Goal: Transaction & Acquisition: Purchase product/service

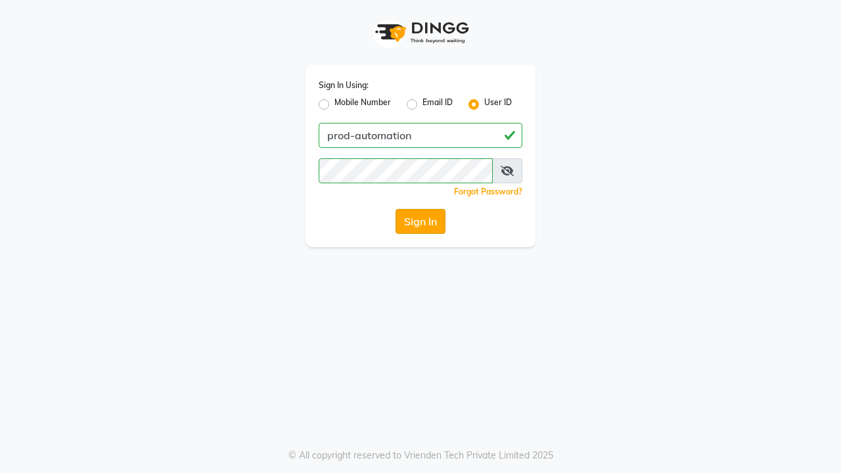
click at [420, 221] on button "Sign In" at bounding box center [420, 221] width 50 height 25
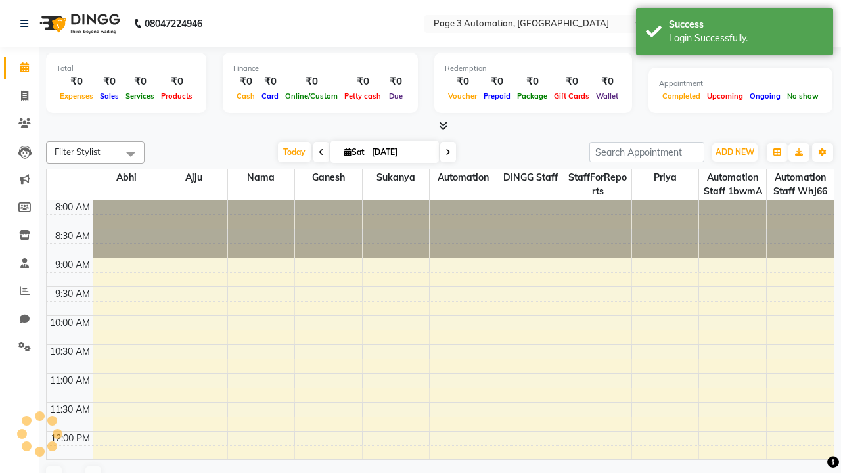
select select "en"
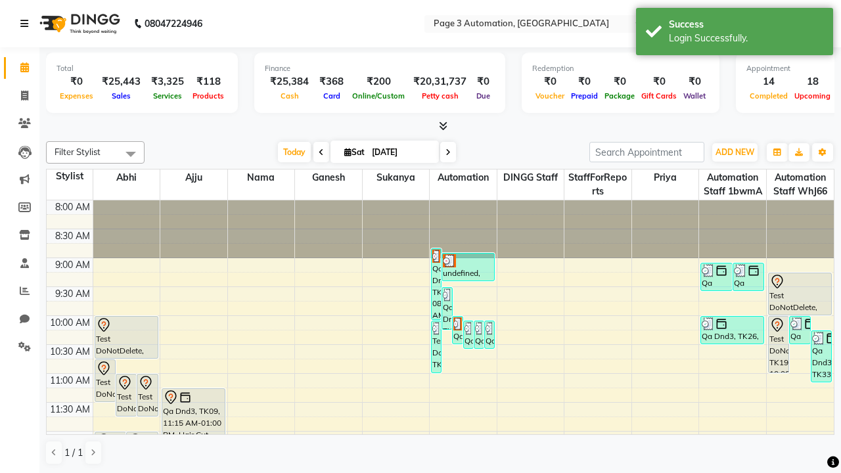
click at [27, 24] on icon at bounding box center [24, 23] width 8 height 9
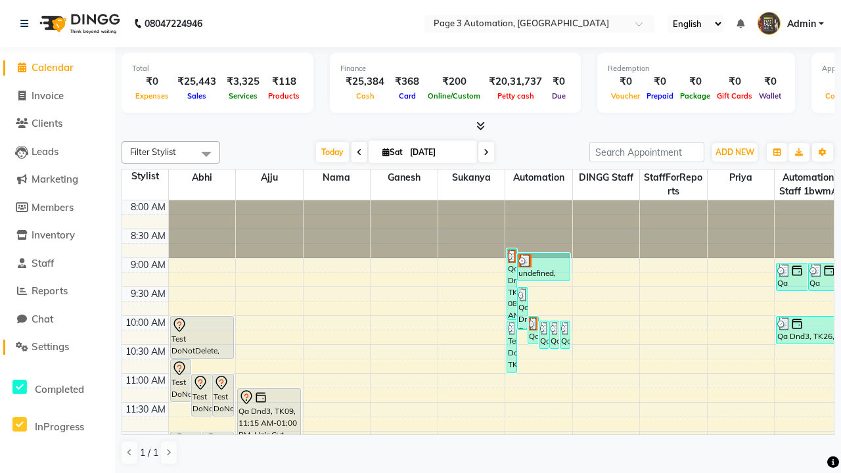
click at [57, 347] on span "Settings" at bounding box center [50, 346] width 37 height 12
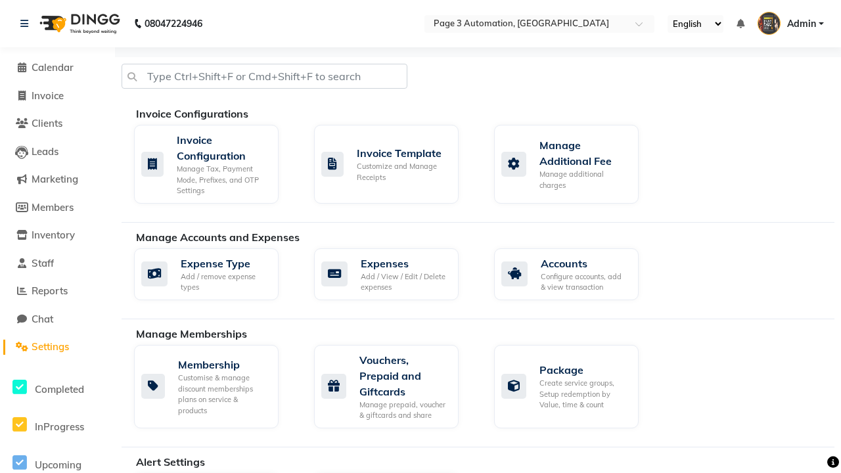
select select "2: 15"
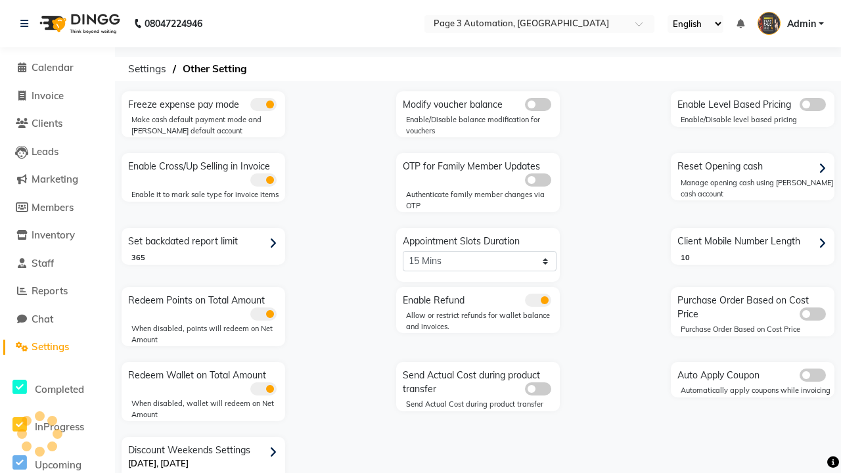
scroll to position [28, 0]
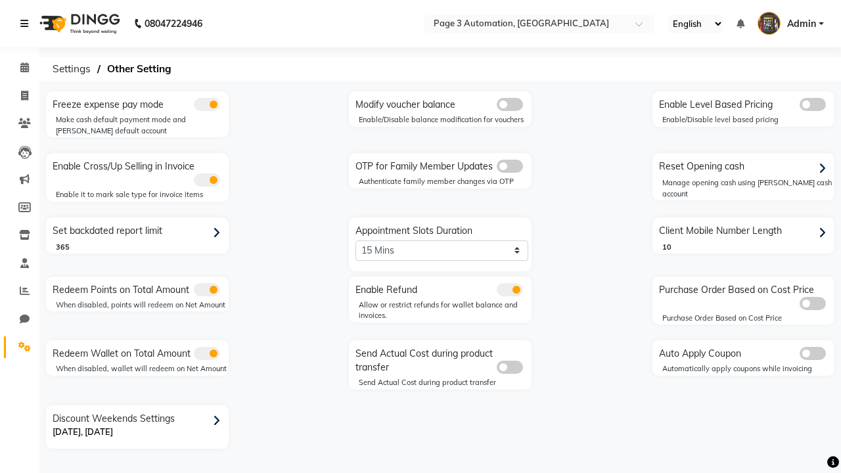
scroll to position [0, 0]
click at [20, 95] on span at bounding box center [24, 96] width 23 height 15
select select "service"
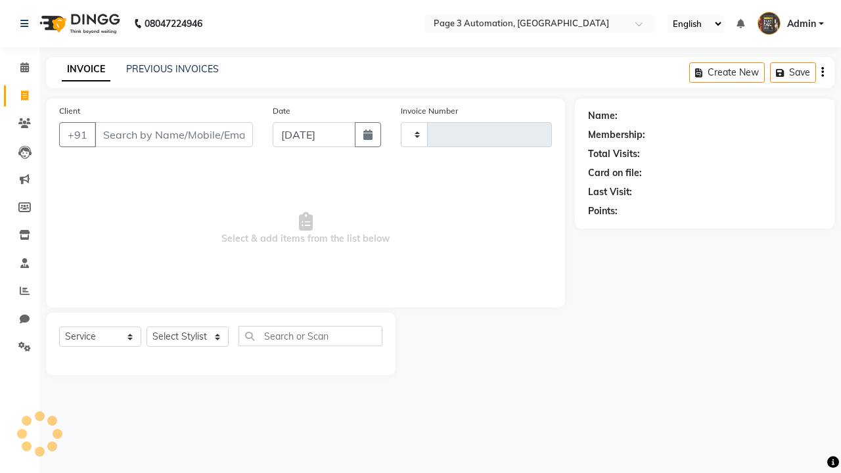
type input "10172"
select select "2774"
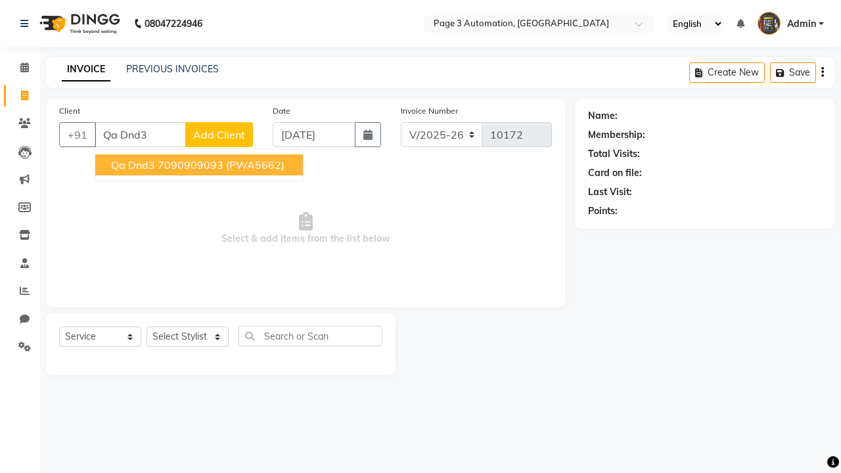
click at [200, 165] on ngb-highlight "7090909093" at bounding box center [191, 164] width 66 height 13
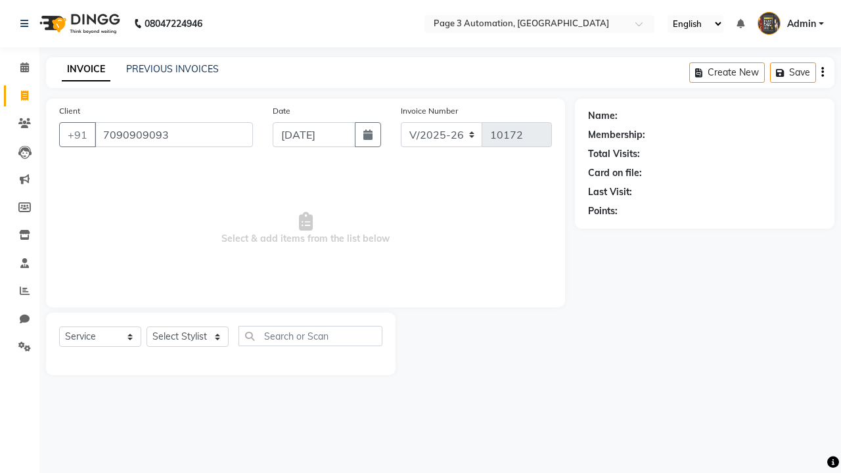
type input "7090909093"
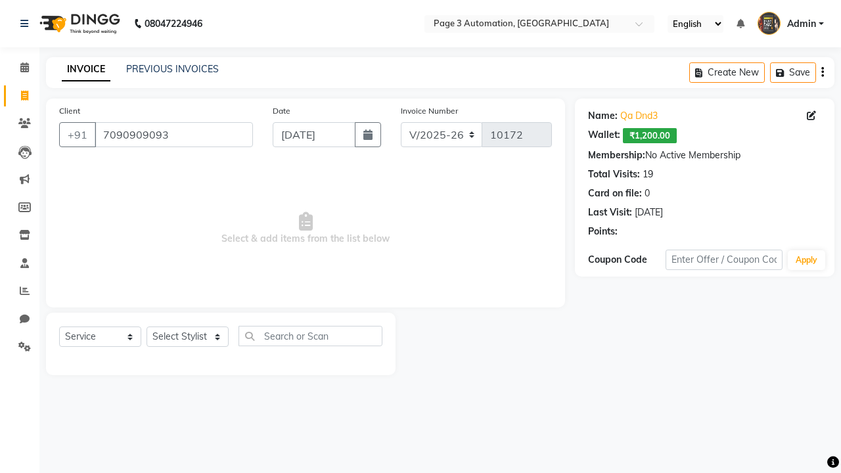
select select "93387"
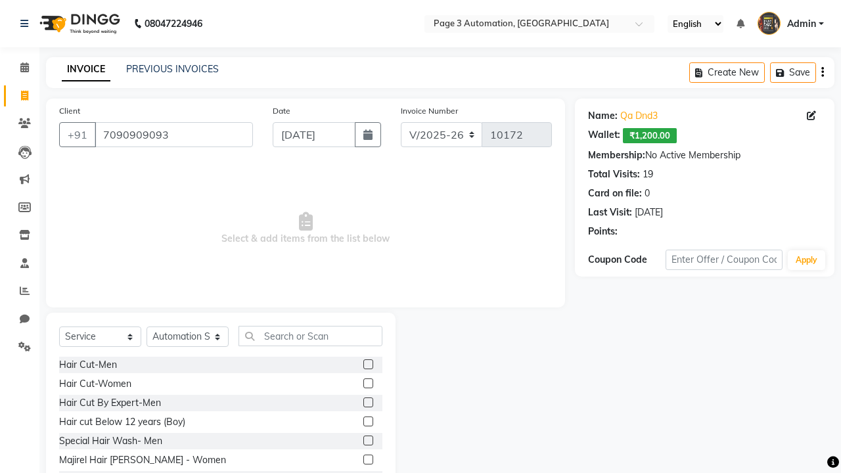
click at [367, 441] on label at bounding box center [368, 440] width 10 height 10
click at [367, 441] on input "checkbox" at bounding box center [367, 441] width 9 height 9
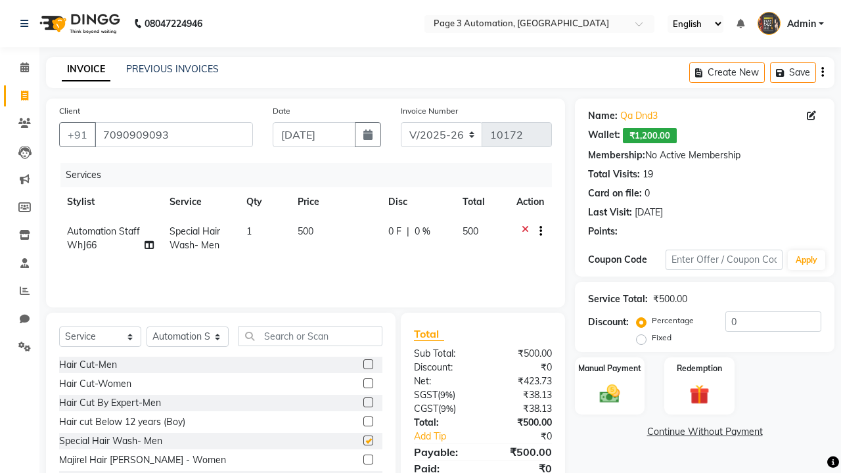
checkbox input "false"
click at [610, 368] on label "Manual Payment" at bounding box center [610, 367] width 66 height 12
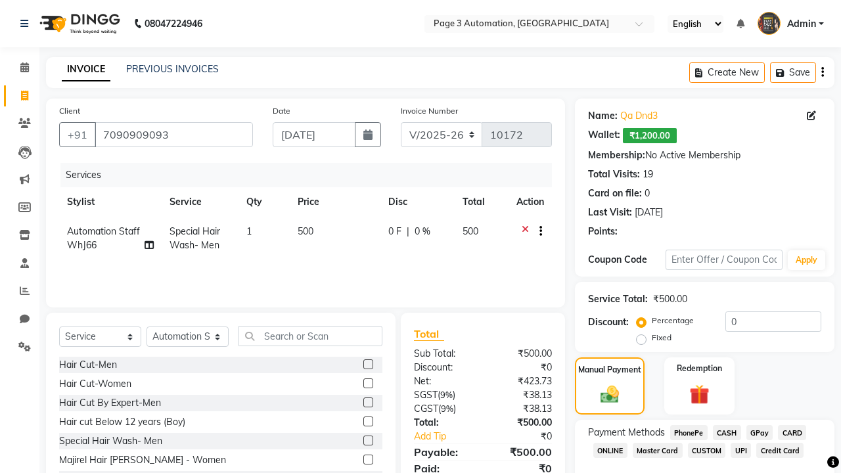
click at [726, 432] on span "CASH" at bounding box center [727, 432] width 28 height 15
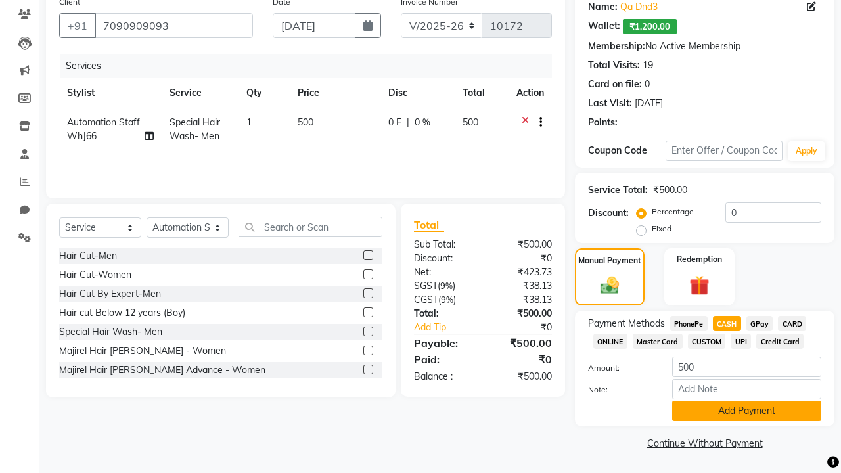
click at [746, 411] on button "Add Payment" at bounding box center [746, 411] width 149 height 20
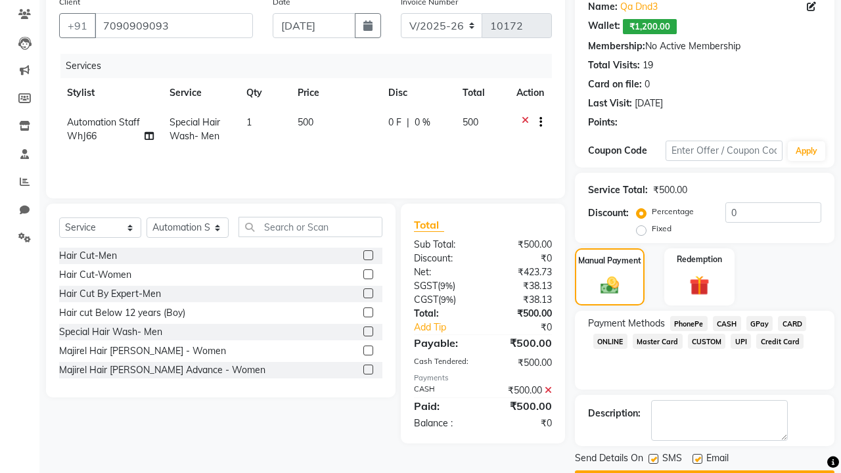
click at [653, 458] on label at bounding box center [653, 459] width 10 height 10
click at [653, 458] on input "checkbox" at bounding box center [652, 459] width 9 height 9
checkbox input "false"
click at [697, 458] on label at bounding box center [697, 459] width 10 height 10
click at [697, 458] on input "checkbox" at bounding box center [696, 459] width 9 height 9
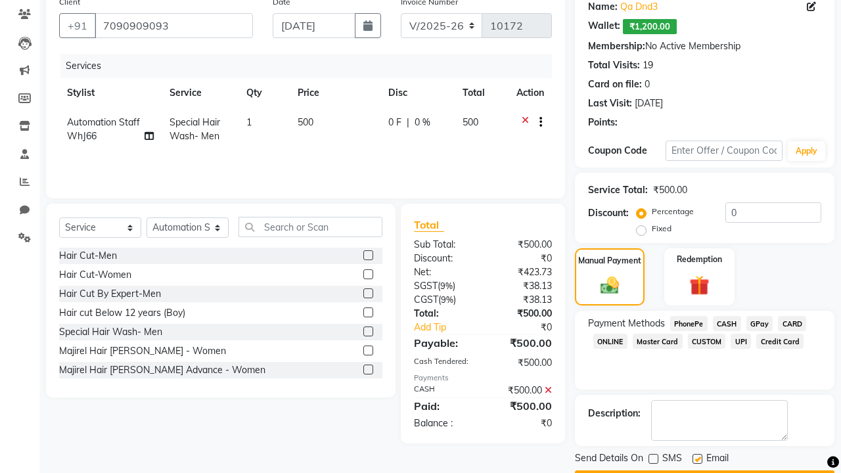
checkbox input "false"
click at [704, 470] on button "Checkout" at bounding box center [704, 480] width 259 height 20
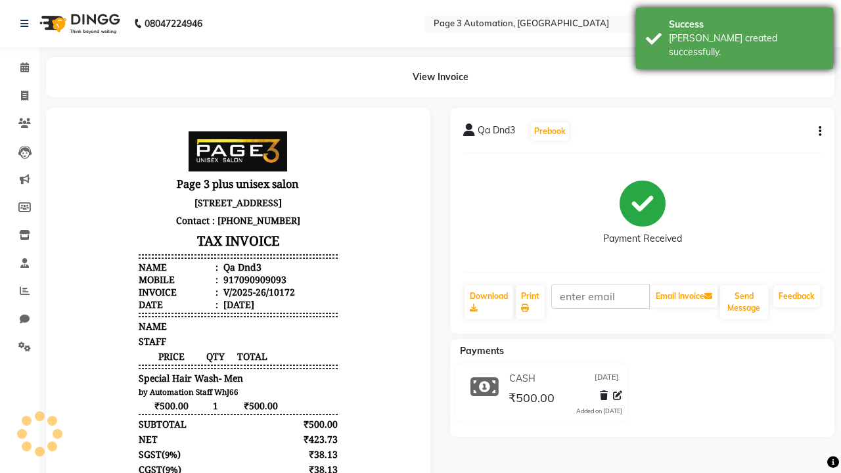
click at [734, 33] on div "[PERSON_NAME] created successfully." at bounding box center [746, 46] width 154 height 28
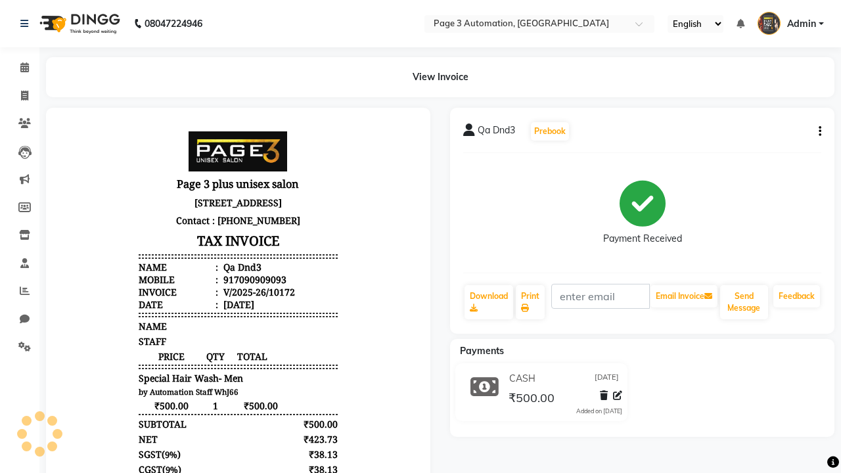
click at [817, 131] on button "button" at bounding box center [817, 132] width 8 height 14
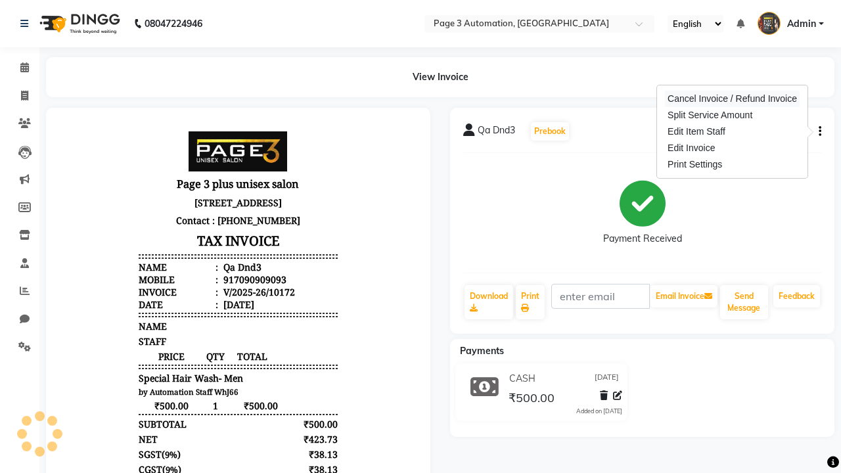
click at [732, 99] on div "Cancel Invoice / Refund Invoice" at bounding box center [732, 99] width 135 height 16
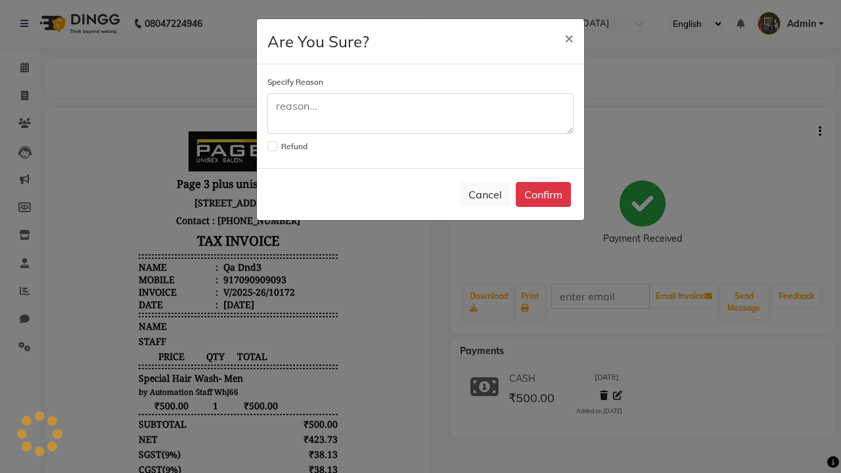
click at [271, 146] on label at bounding box center [272, 146] width 10 height 10
click at [271, 146] on input "checkbox" at bounding box center [271, 145] width 9 height 9
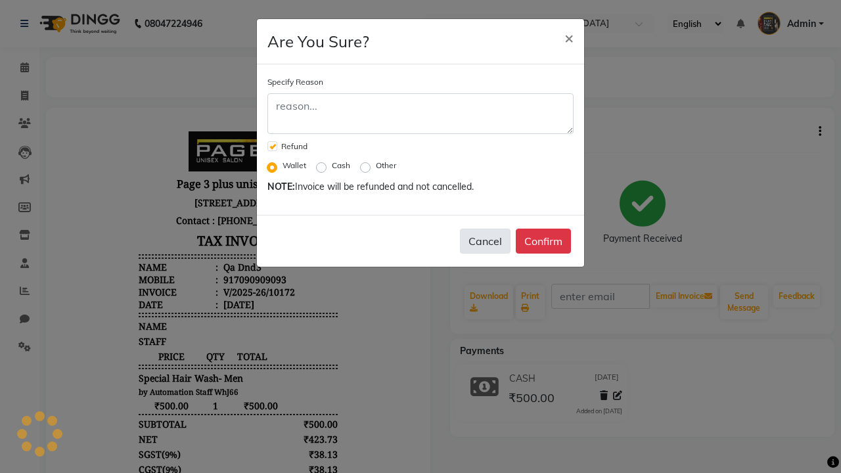
click at [485, 241] on button "Cancel" at bounding box center [485, 241] width 51 height 25
checkbox input "false"
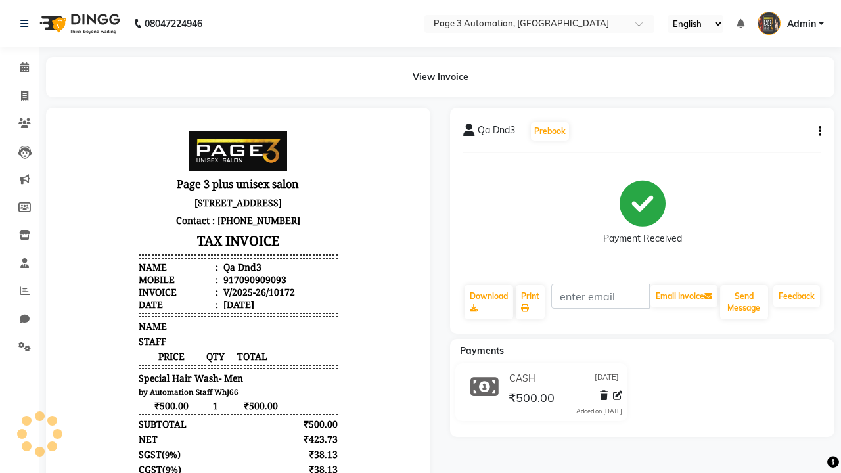
click at [790, 24] on span "Admin" at bounding box center [801, 24] width 29 height 14
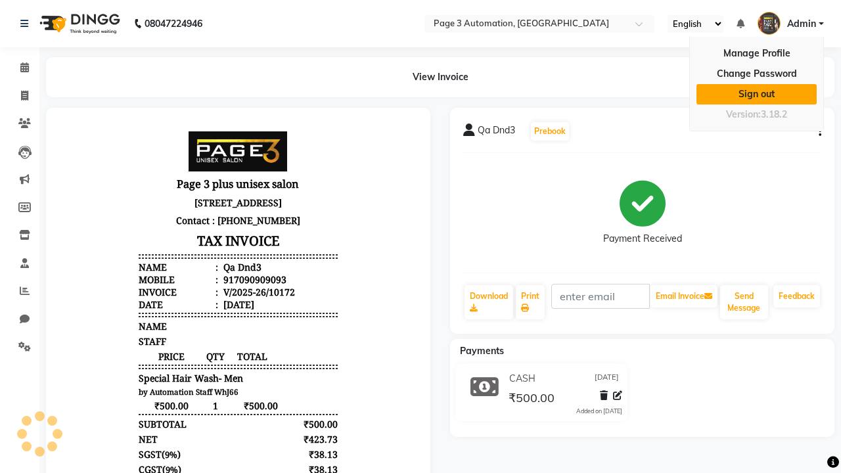
click at [756, 94] on link "Sign out" at bounding box center [756, 94] width 120 height 20
